Goal: Information Seeking & Learning: Find specific fact

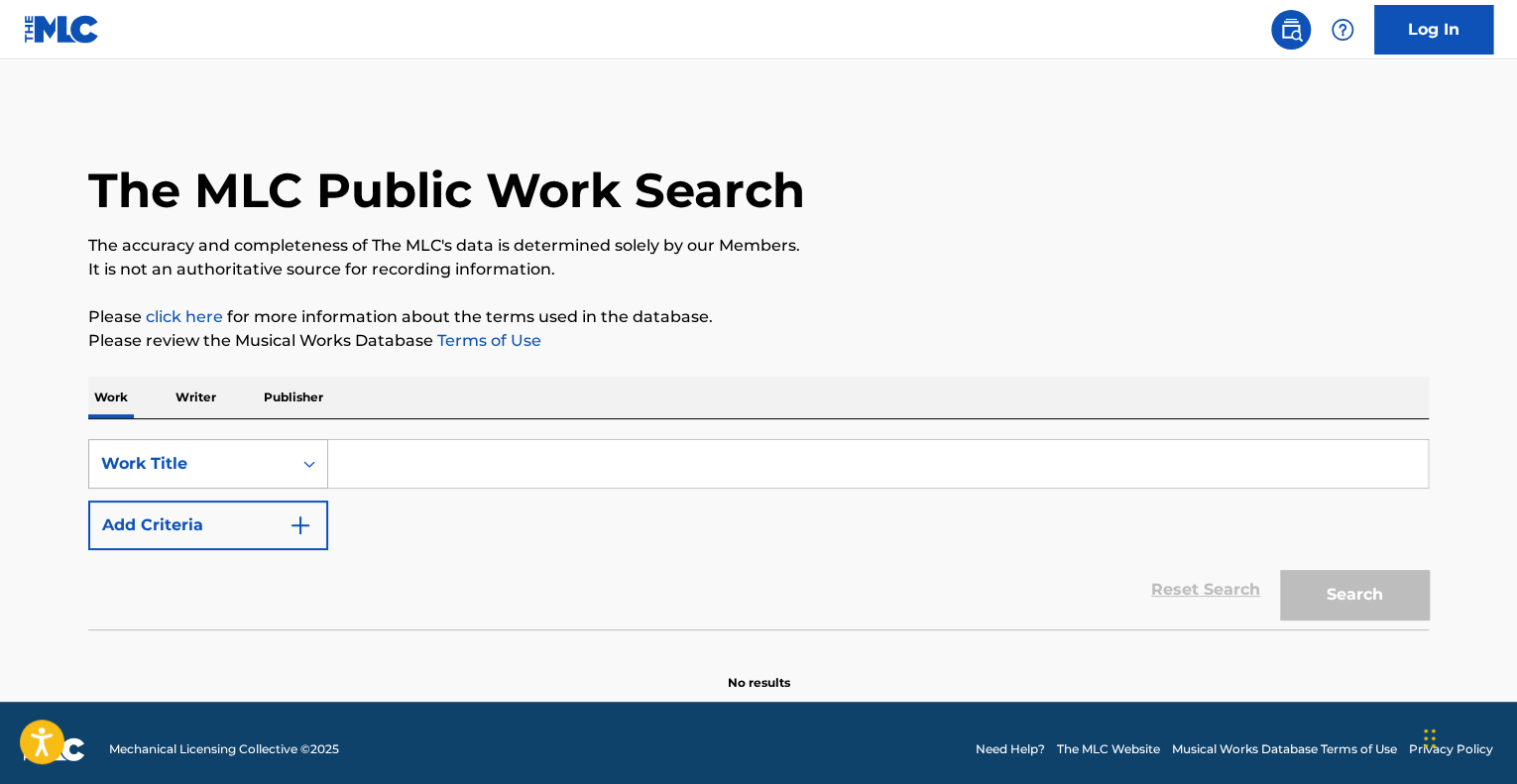
click at [286, 479] on div "Work Title" at bounding box center [191, 464] width 203 height 38
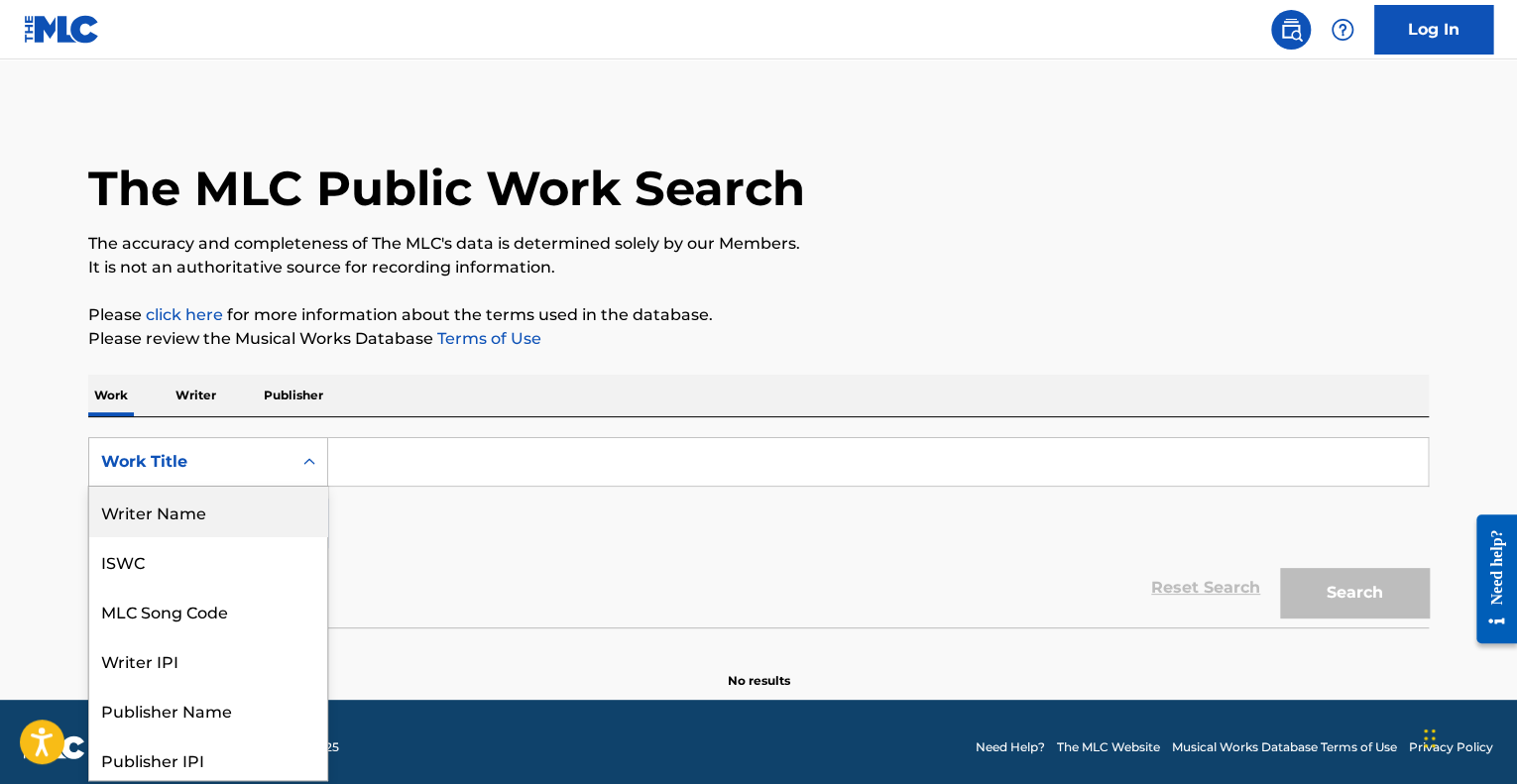
click at [195, 502] on div "Writer Name" at bounding box center [208, 512] width 238 height 50
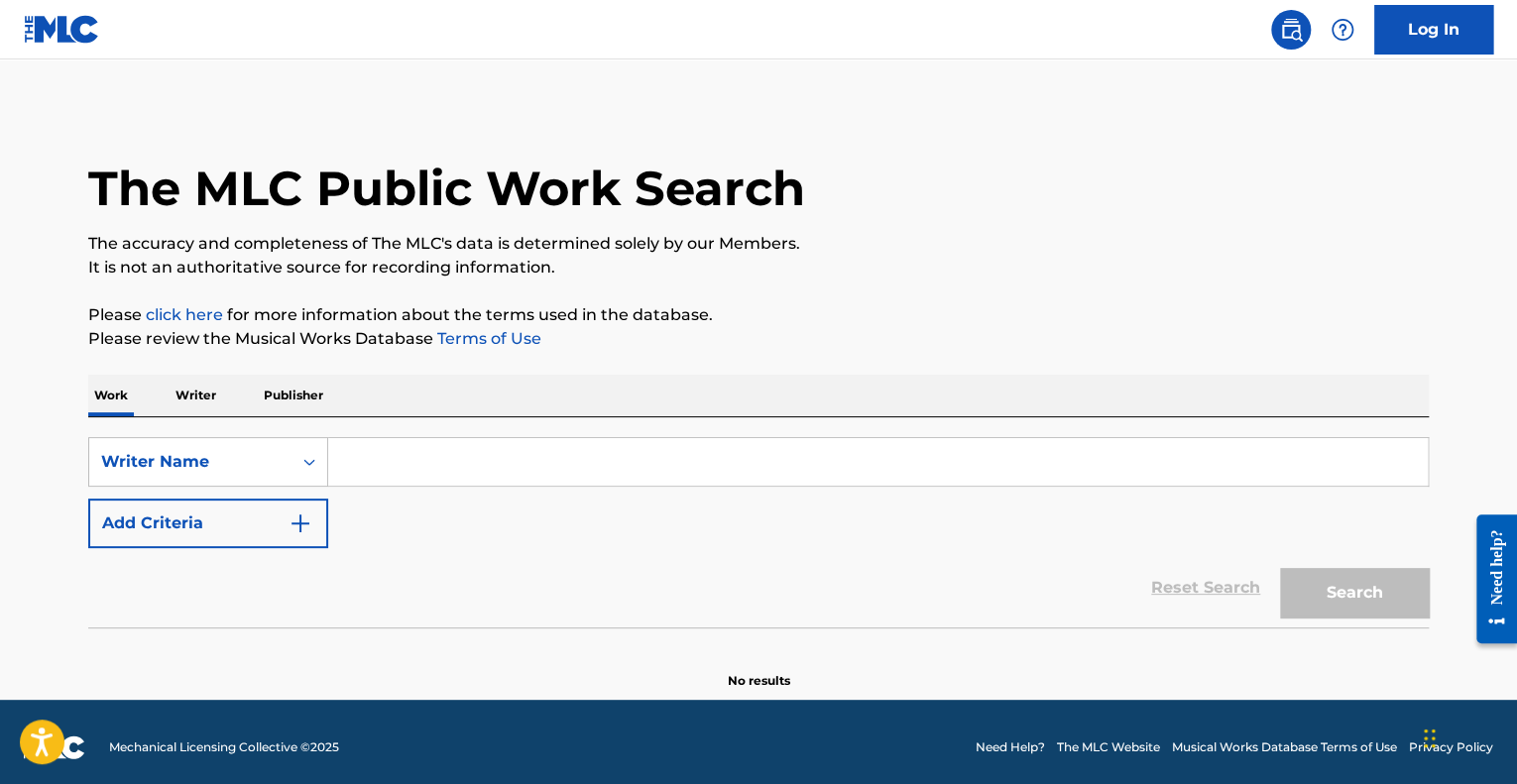
click at [384, 468] on input "Search Form" at bounding box center [878, 462] width 1099 height 48
paste input "Lacarreone Crews"
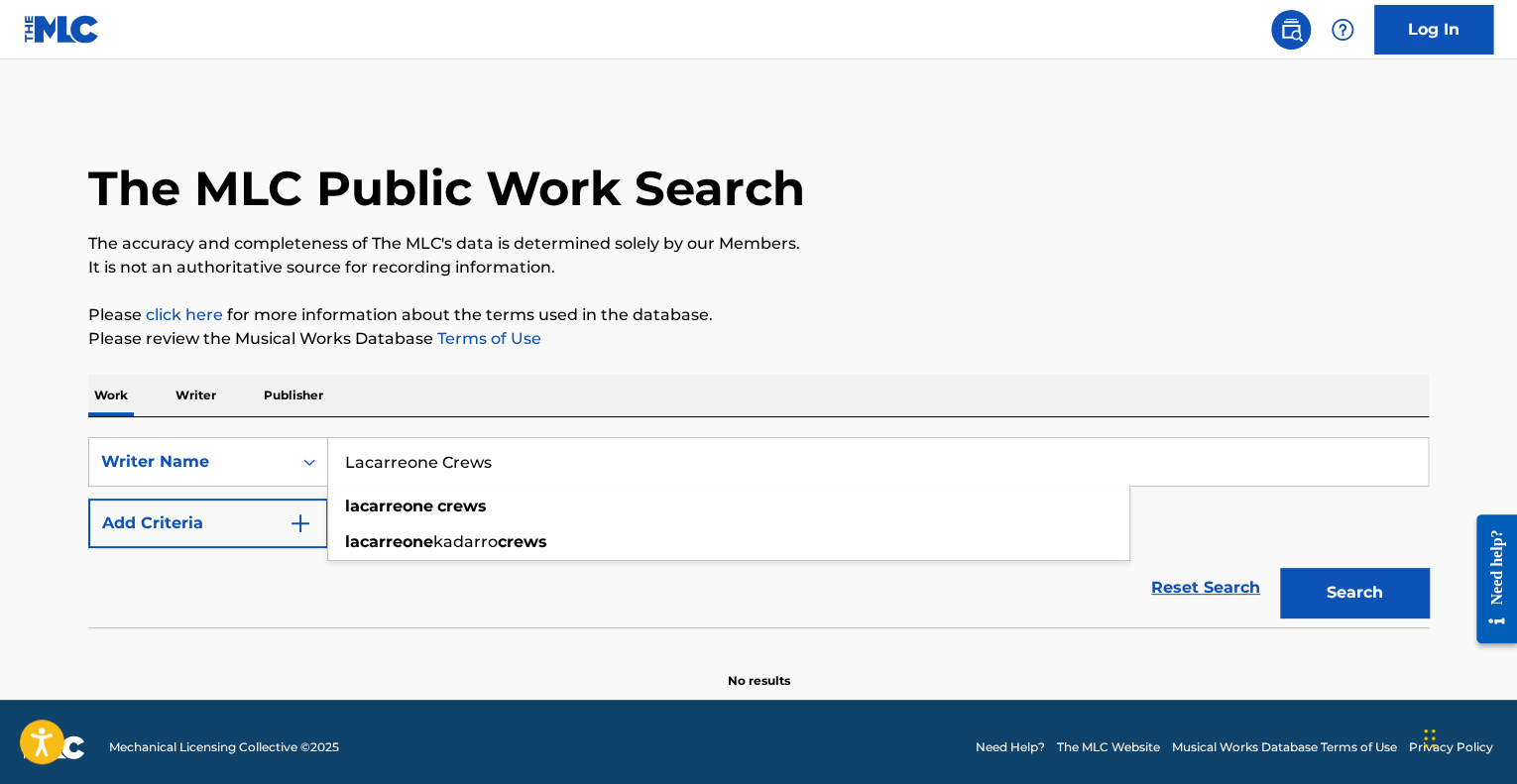
type input "Lacarreone Crews"
click at [1280, 568] on button "Search" at bounding box center [1355, 593] width 149 height 50
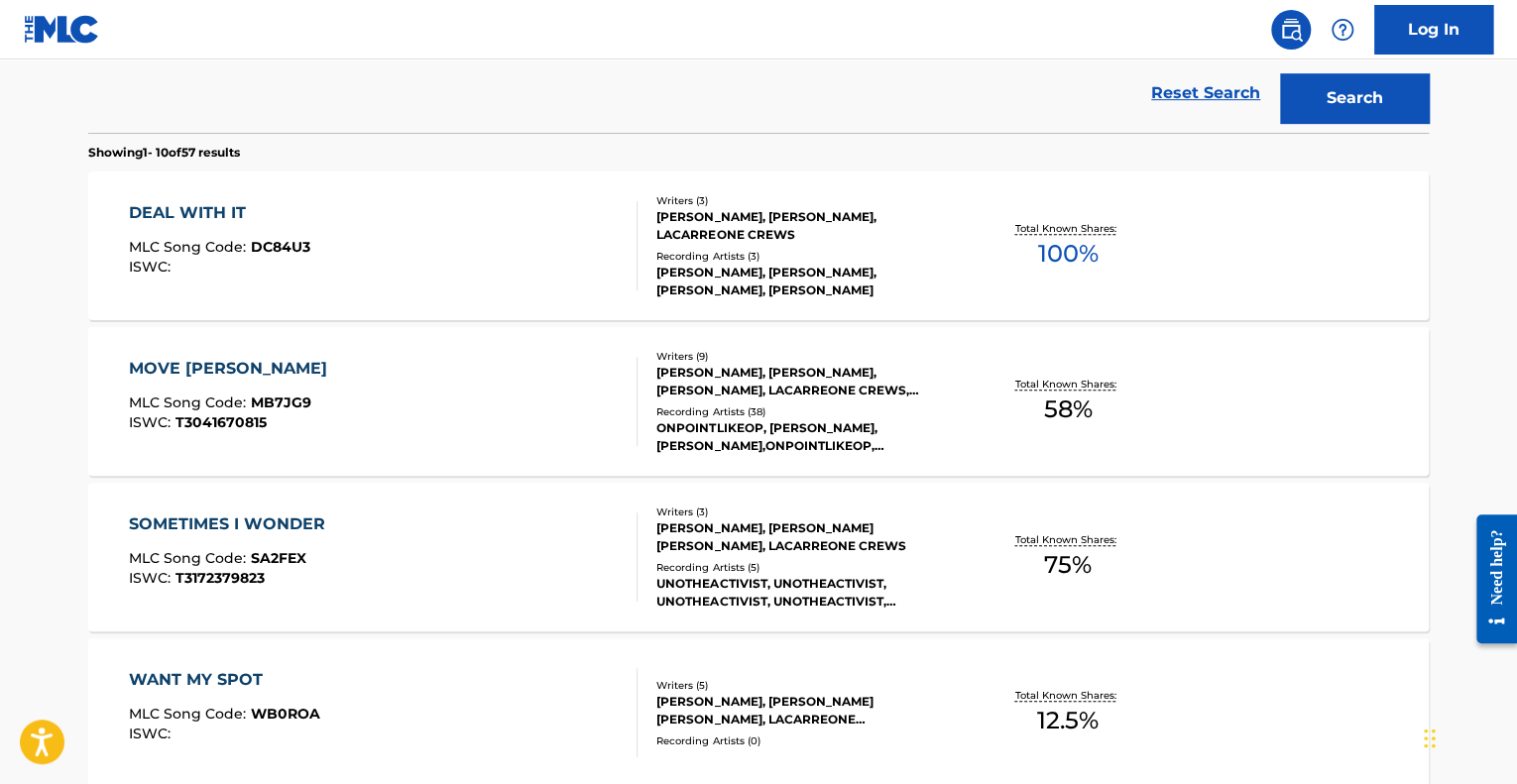
scroll to position [497, 0]
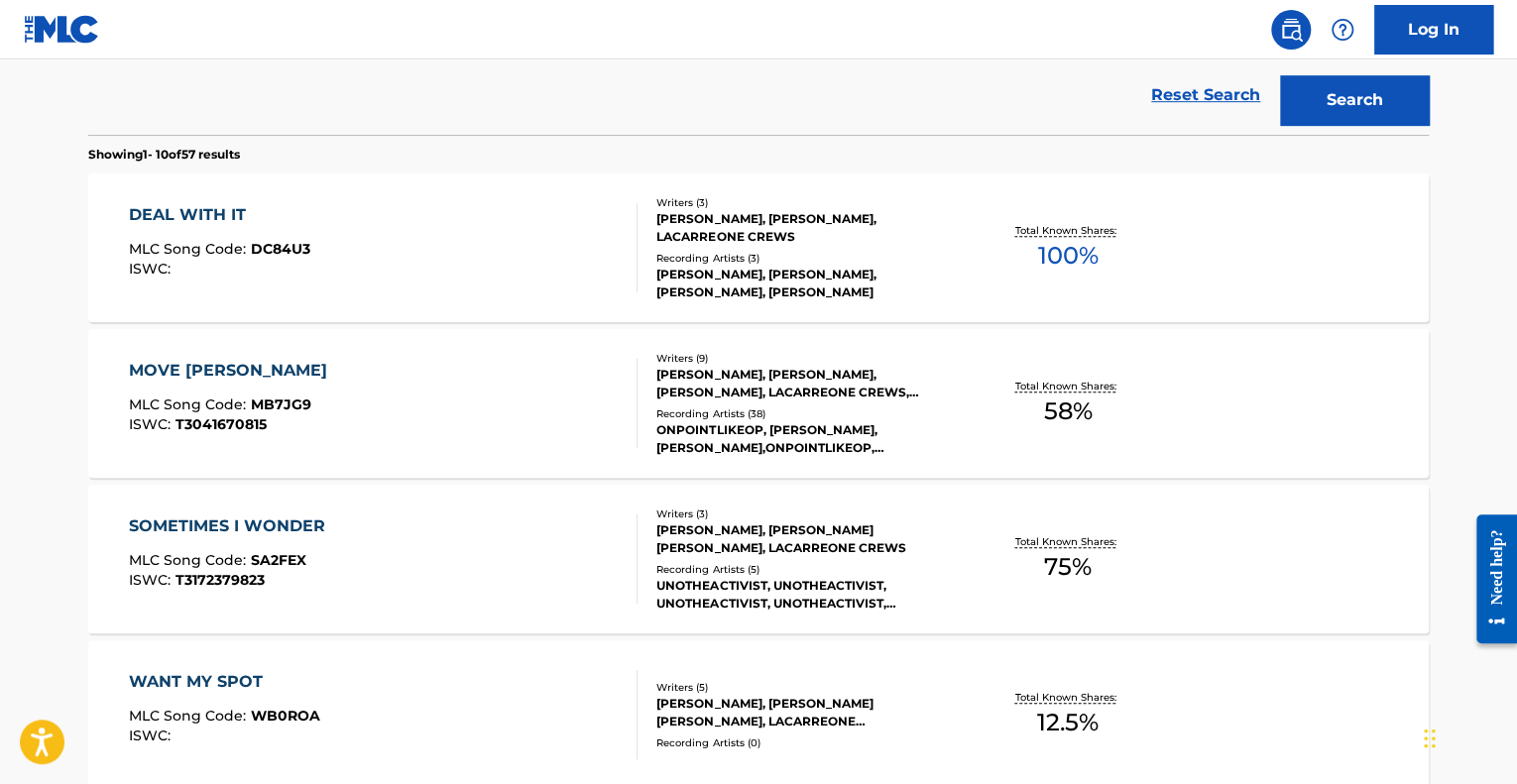
click at [588, 263] on div "DEAL WITH IT MLC Song Code : DC84U3 ISWC :" at bounding box center [384, 248] width 510 height 89
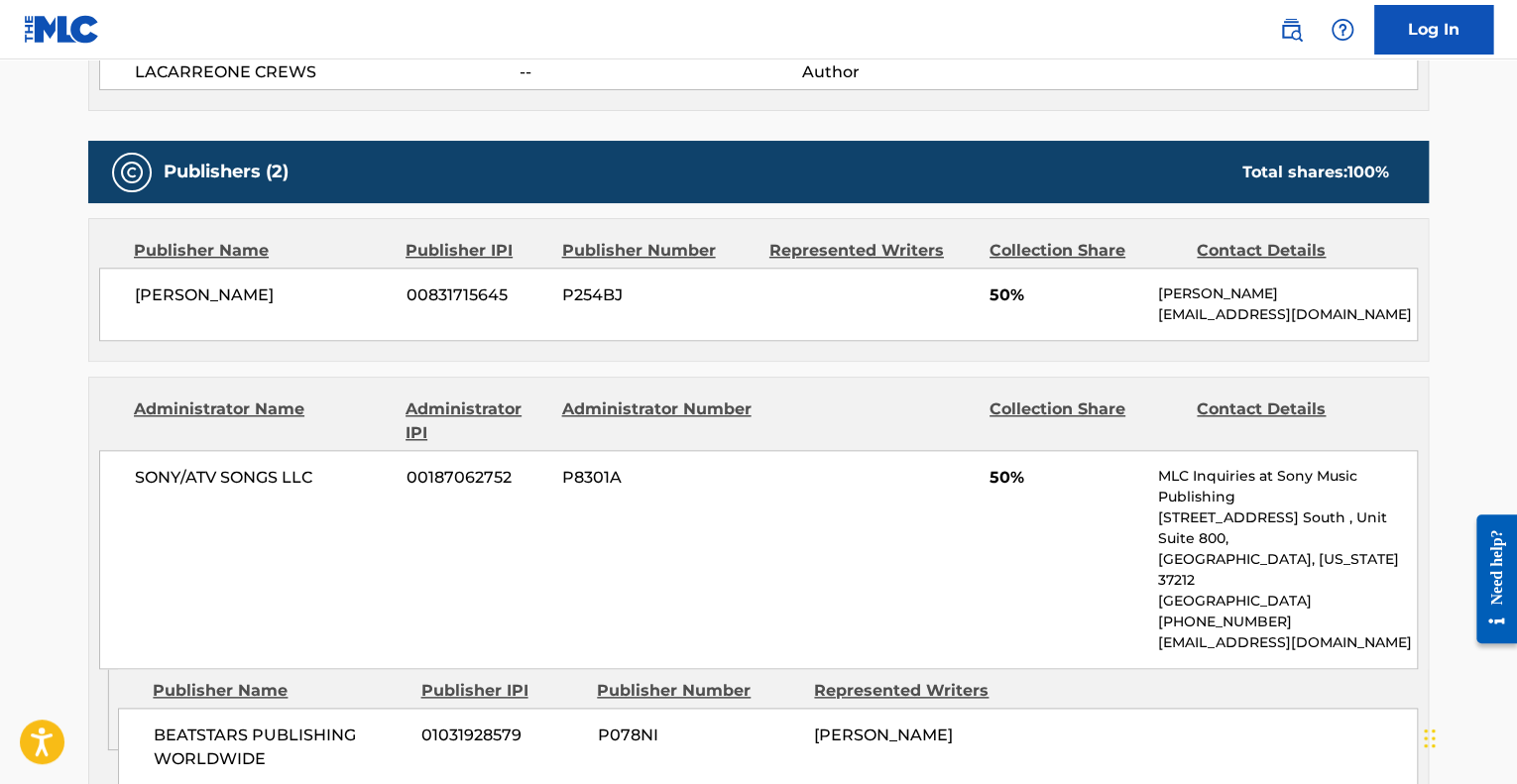
scroll to position [856, 0]
